Goal: Task Accomplishment & Management: Manage account settings

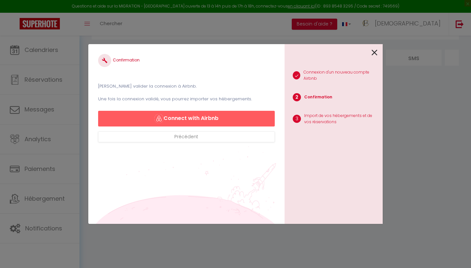
click at [176, 118] on button "Connect with Airbnb" at bounding box center [186, 119] width 177 height 16
click at [218, 115] on button "Connect with Airbnb" at bounding box center [186, 119] width 177 height 16
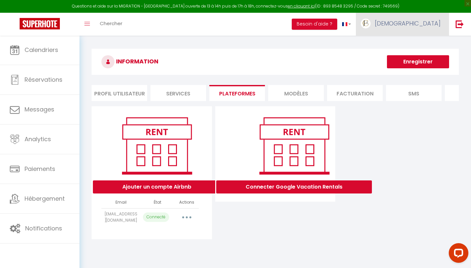
click at [433, 27] on span "[DEMOGRAPHIC_DATA]" at bounding box center [408, 23] width 66 height 8
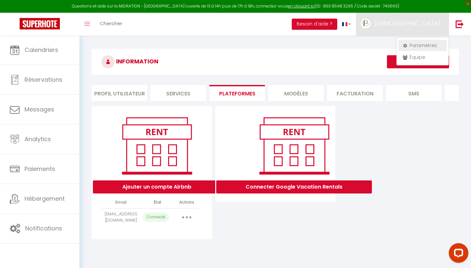
click at [413, 42] on link "Paramètres" at bounding box center [423, 45] width 48 height 11
click at [412, 45] on link "Paramètres" at bounding box center [423, 45] width 48 height 11
click at [413, 45] on link "Paramètres" at bounding box center [423, 45] width 48 height 11
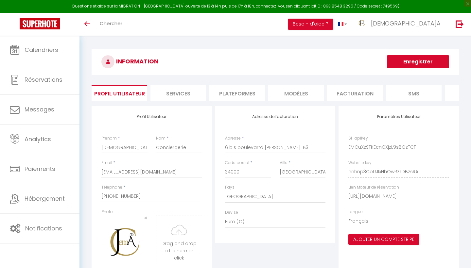
select select "28"
select select "fr"
click at [246, 91] on li "Plateformes" at bounding box center [237, 93] width 56 height 16
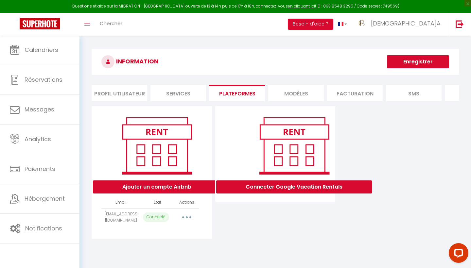
click at [187, 217] on icon "button" at bounding box center [187, 218] width 2 height 2
click at [182, 256] on link "Reconnecter le compte" at bounding box center [158, 255] width 72 height 11
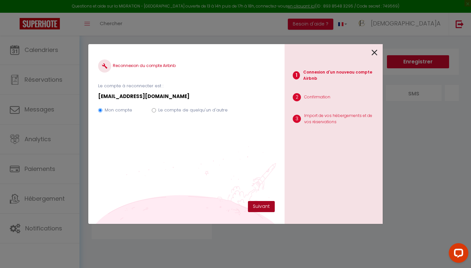
click at [257, 207] on button "Suivant" at bounding box center [261, 206] width 27 height 11
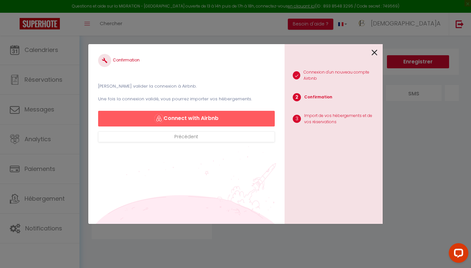
click at [201, 116] on button "Connect with Airbnb" at bounding box center [186, 119] width 177 height 16
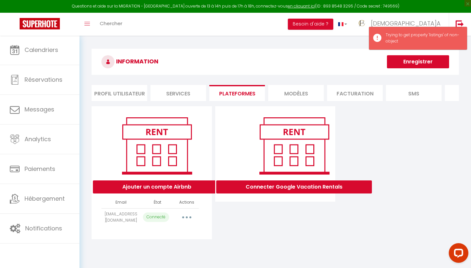
click at [187, 216] on button "button" at bounding box center [187, 217] width 18 height 10
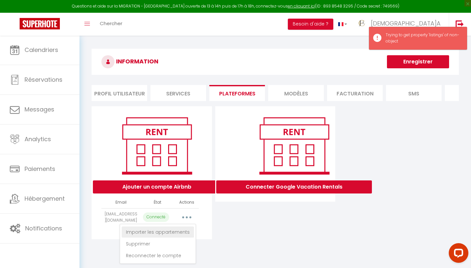
click at [176, 231] on link "Importer les appartements" at bounding box center [158, 232] width 72 height 11
